Goal: Task Accomplishment & Management: Complete application form

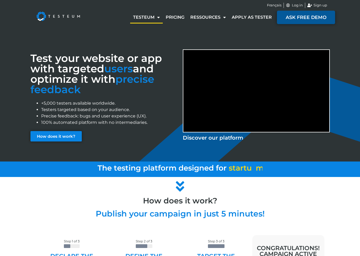
click at [314, 17] on span "ASK FREE DEMO" at bounding box center [305, 17] width 41 height 5
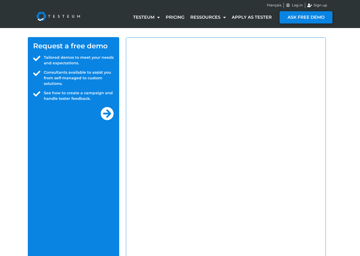
select select "US"
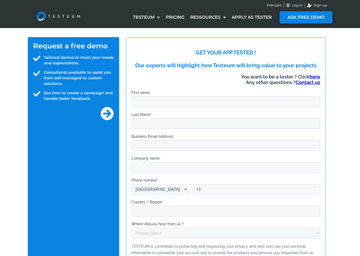
click at [69, 13] on img at bounding box center [58, 16] width 56 height 21
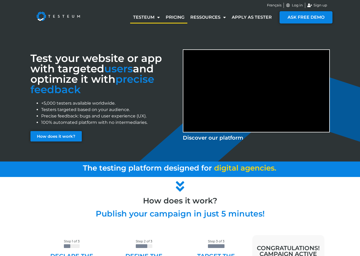
click at [177, 15] on link "Pricing" at bounding box center [175, 17] width 25 height 12
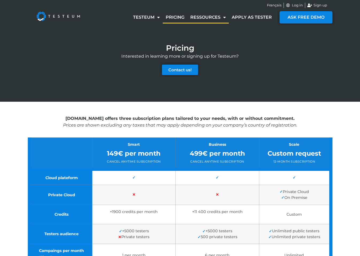
click at [216, 17] on link "Ressources" at bounding box center [207, 17] width 41 height 12
click at [217, 18] on link "Ressources" at bounding box center [207, 17] width 41 height 12
click at [227, 18] on link "Ressources" at bounding box center [207, 17] width 41 height 12
click at [246, 17] on link "Apply as tester" at bounding box center [252, 17] width 46 height 12
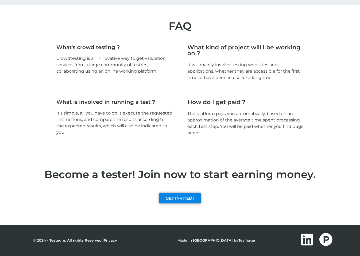
scroll to position [1177, 0]
click at [182, 203] on link "GET INVITED !" at bounding box center [179, 198] width 41 height 10
